Goal: Task Accomplishment & Management: Use online tool/utility

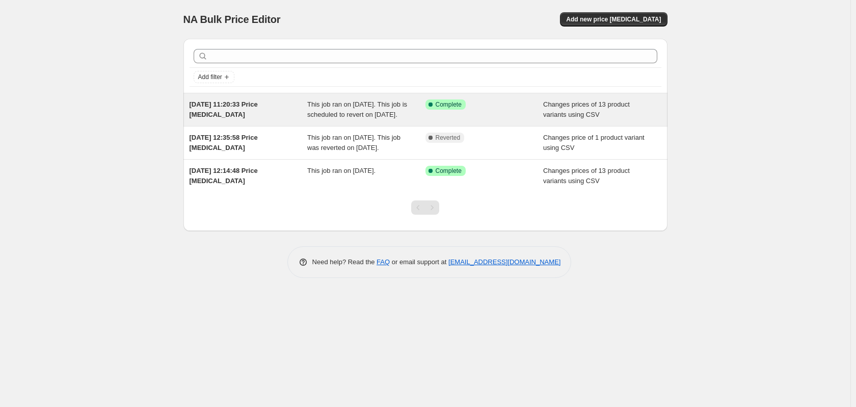
click at [388, 112] on span "This job ran on [DATE]. This job is scheduled to revert on [DATE]." at bounding box center [357, 109] width 100 height 18
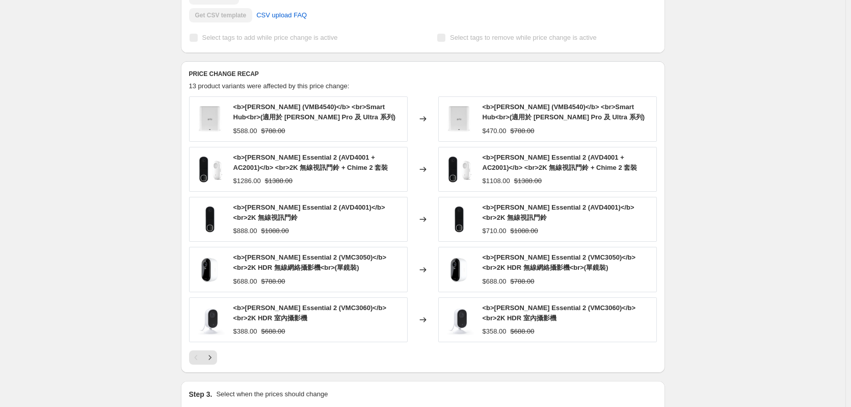
scroll to position [459, 0]
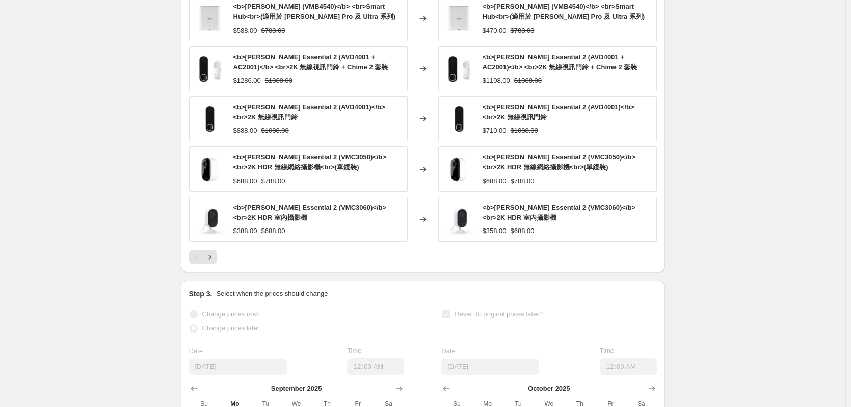
click at [333, 172] on div "<b>[PERSON_NAME] Essential 2 (VMC3050)</b> <br>2K HDR 無線網絡攝影機<br>(單鏡裝)" at bounding box center [317, 162] width 169 height 20
click at [520, 171] on span "<b>[PERSON_NAME] Essential 2 (VMC3050)</b> <br>2K HDR 無線網絡攝影機<br>(單鏡裝)" at bounding box center [559, 162] width 153 height 18
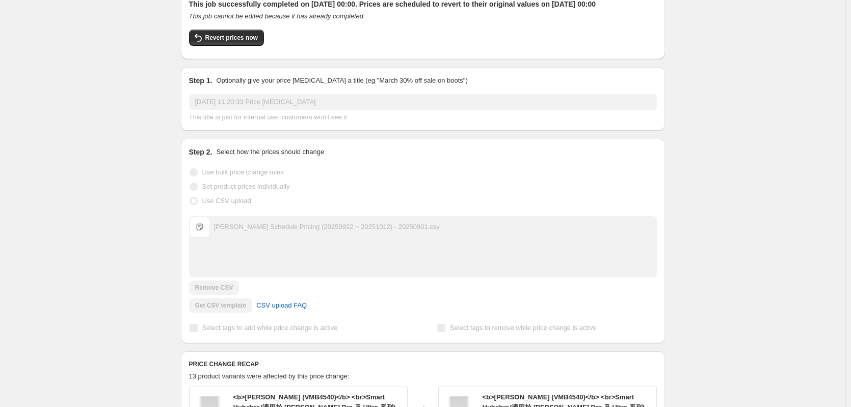
scroll to position [0, 0]
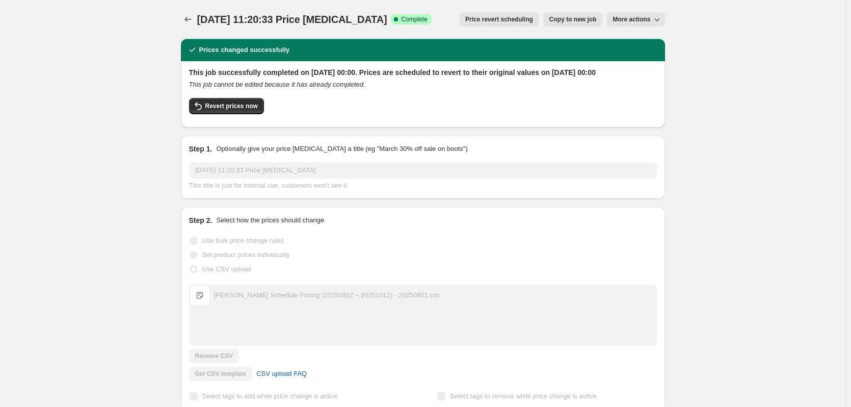
click at [655, 14] on button "More actions" at bounding box center [636, 19] width 58 height 14
click at [190, 19] on icon "Price change jobs" at bounding box center [188, 19] width 10 height 10
